Goal: Information Seeking & Learning: Learn about a topic

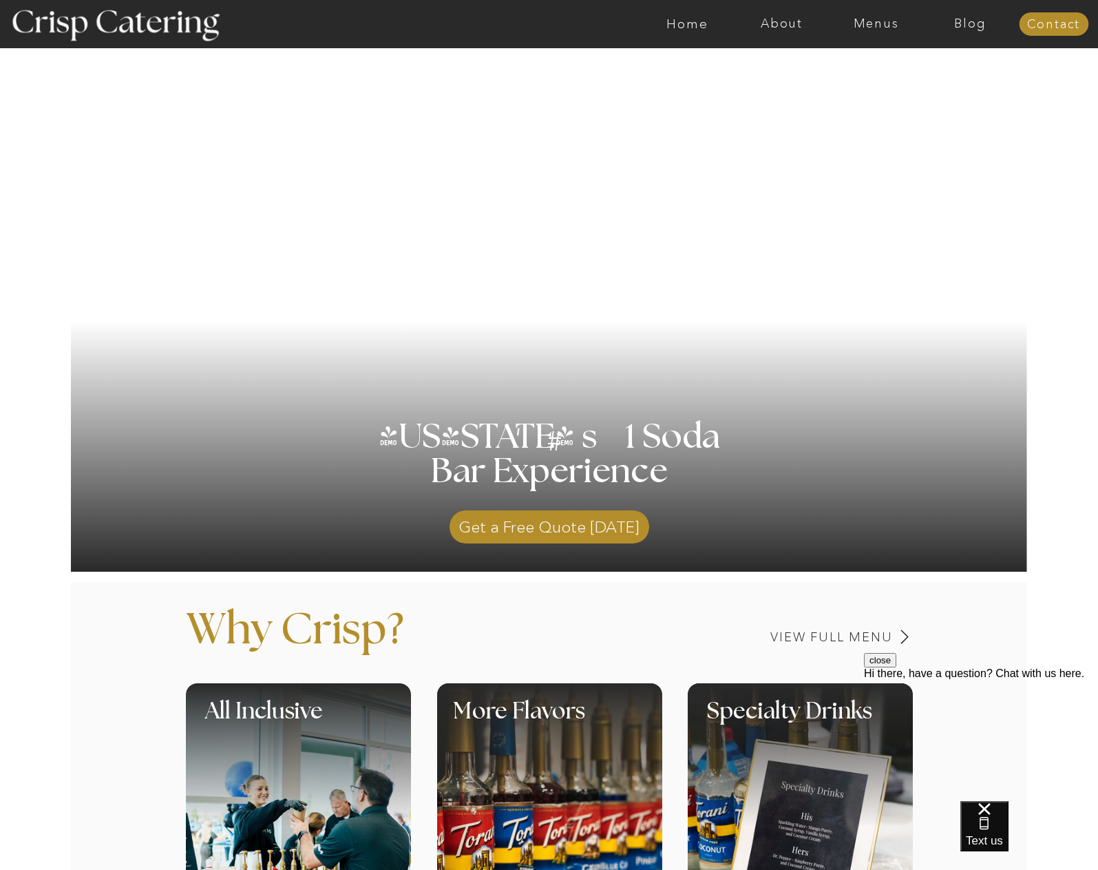
drag, startPoint x: 662, startPoint y: 124, endPoint x: 702, endPoint y: 14, distance: 117.2
click at [868, 21] on nav "Menus" at bounding box center [876, 24] width 94 height 14
click at [878, 85] on nav "Winter (Sep-Feb)" at bounding box center [875, 80] width 113 height 13
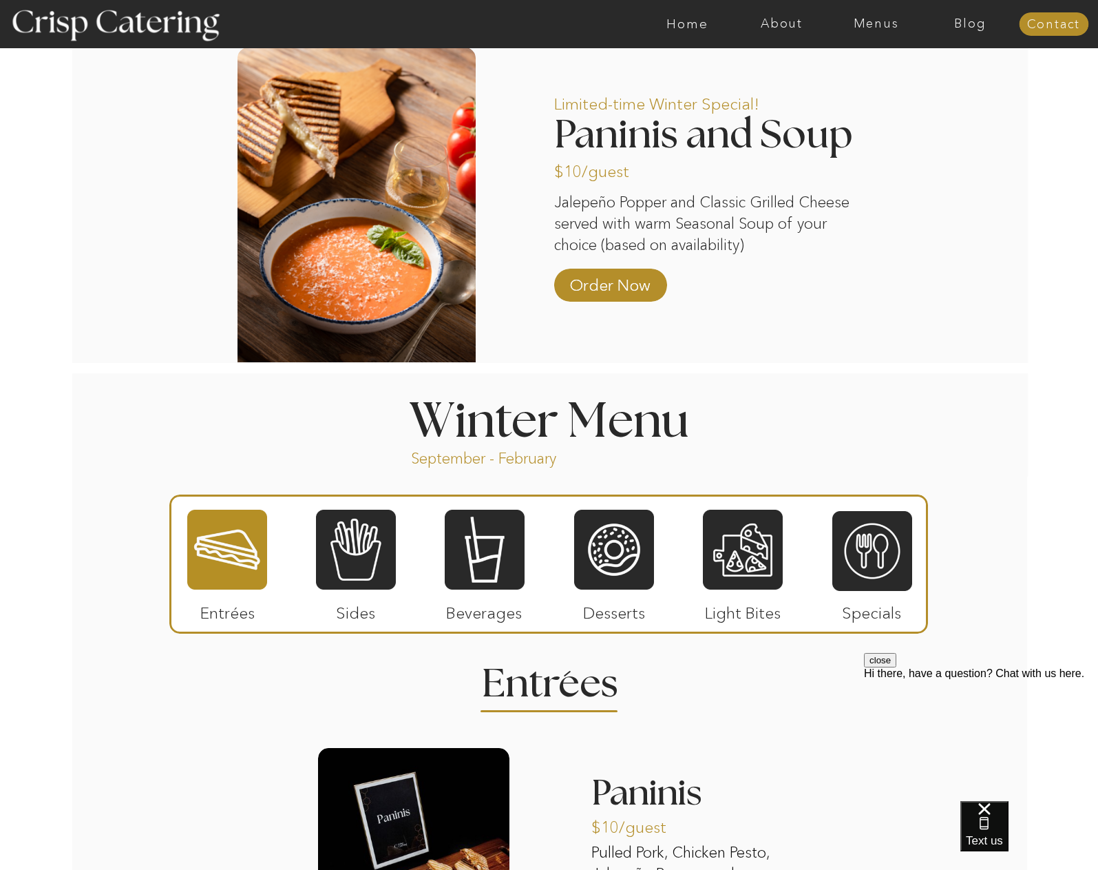
scroll to position [1515, 0]
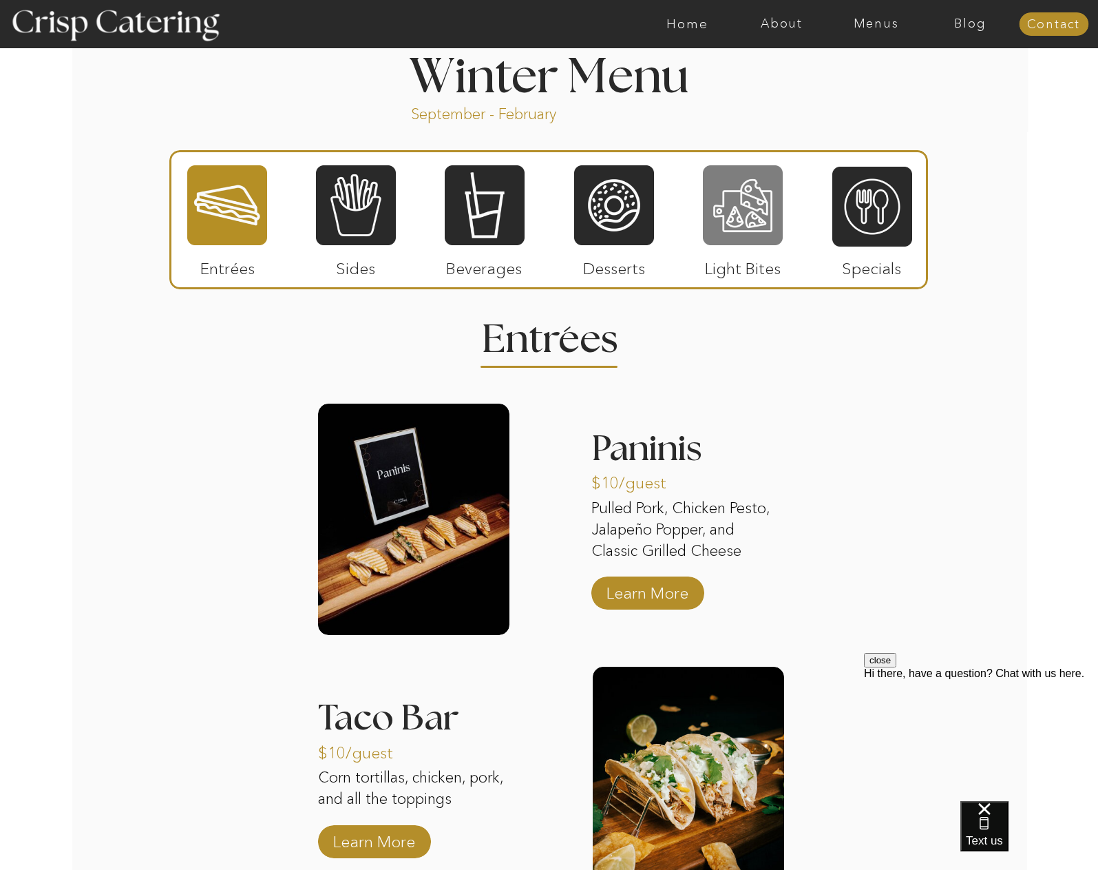
click at [737, 225] on div at bounding box center [743, 205] width 80 height 83
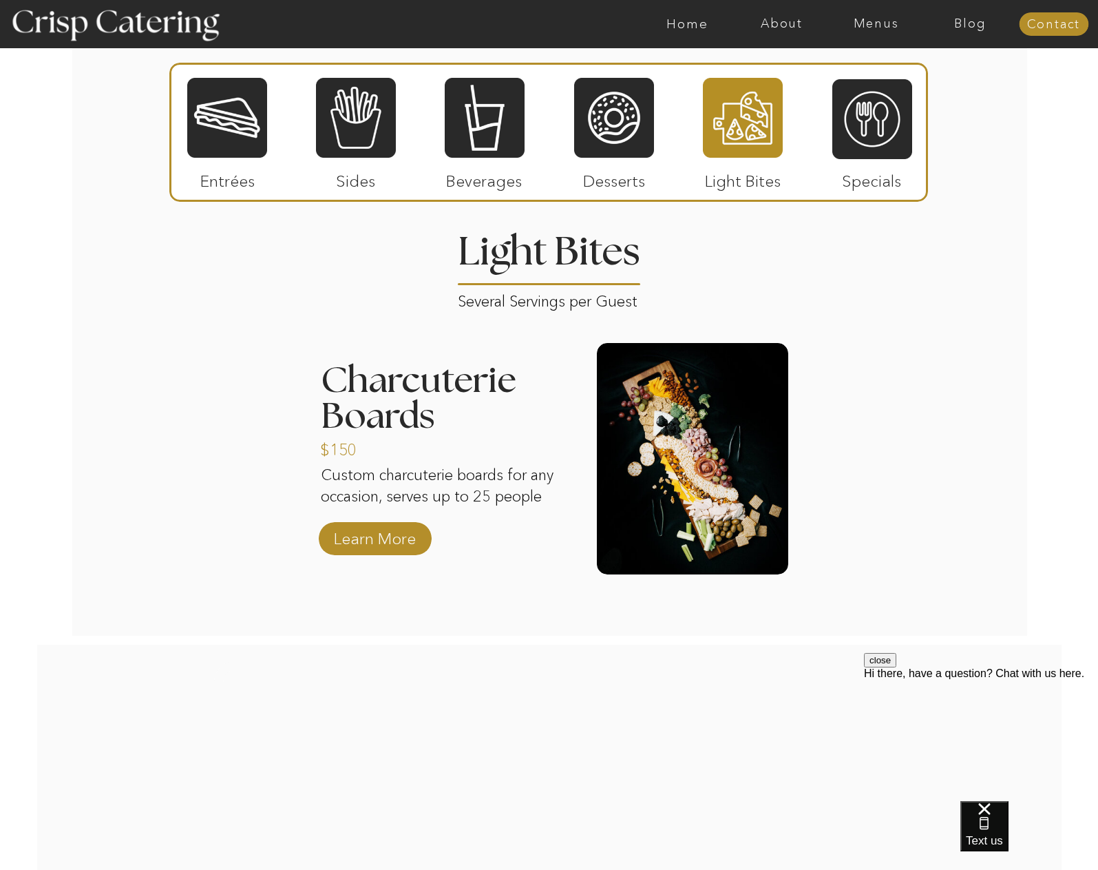
scroll to position [1577, 0]
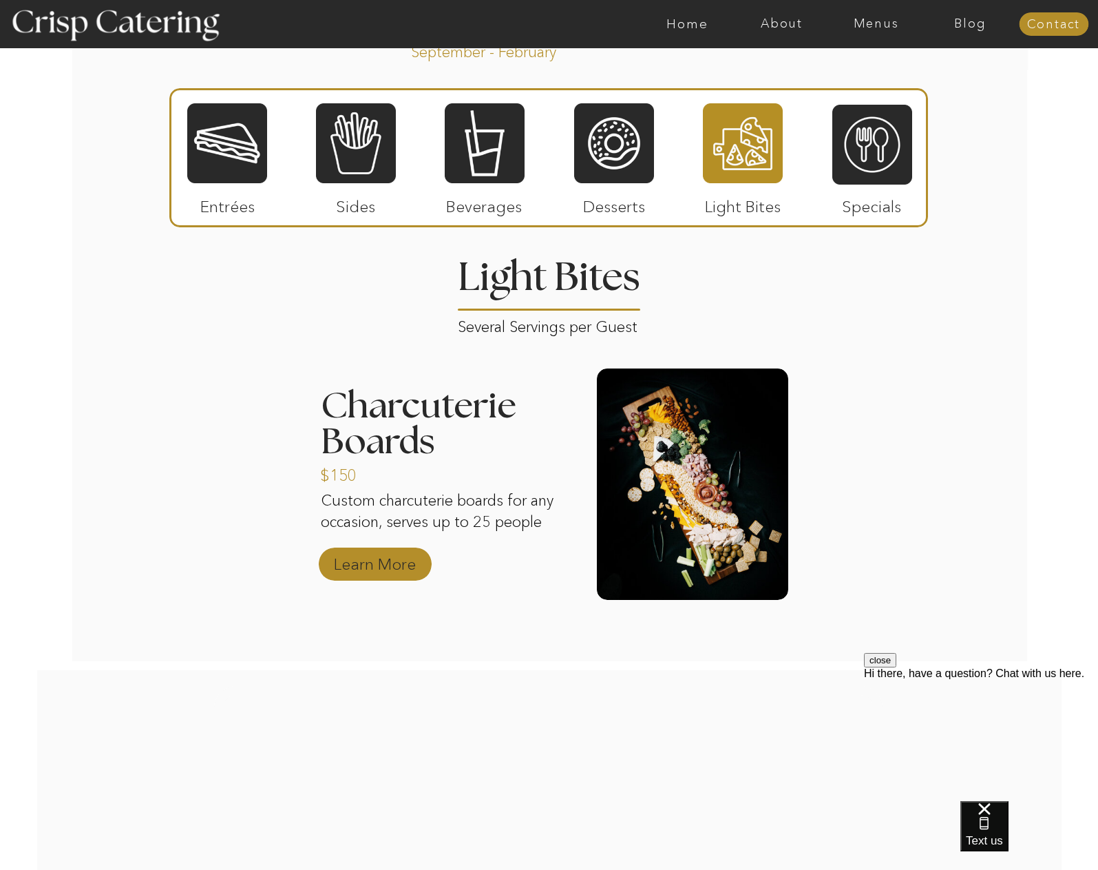
click at [405, 566] on p "Learn More" at bounding box center [375, 561] width 92 height 40
